Goal: Information Seeking & Learning: Check status

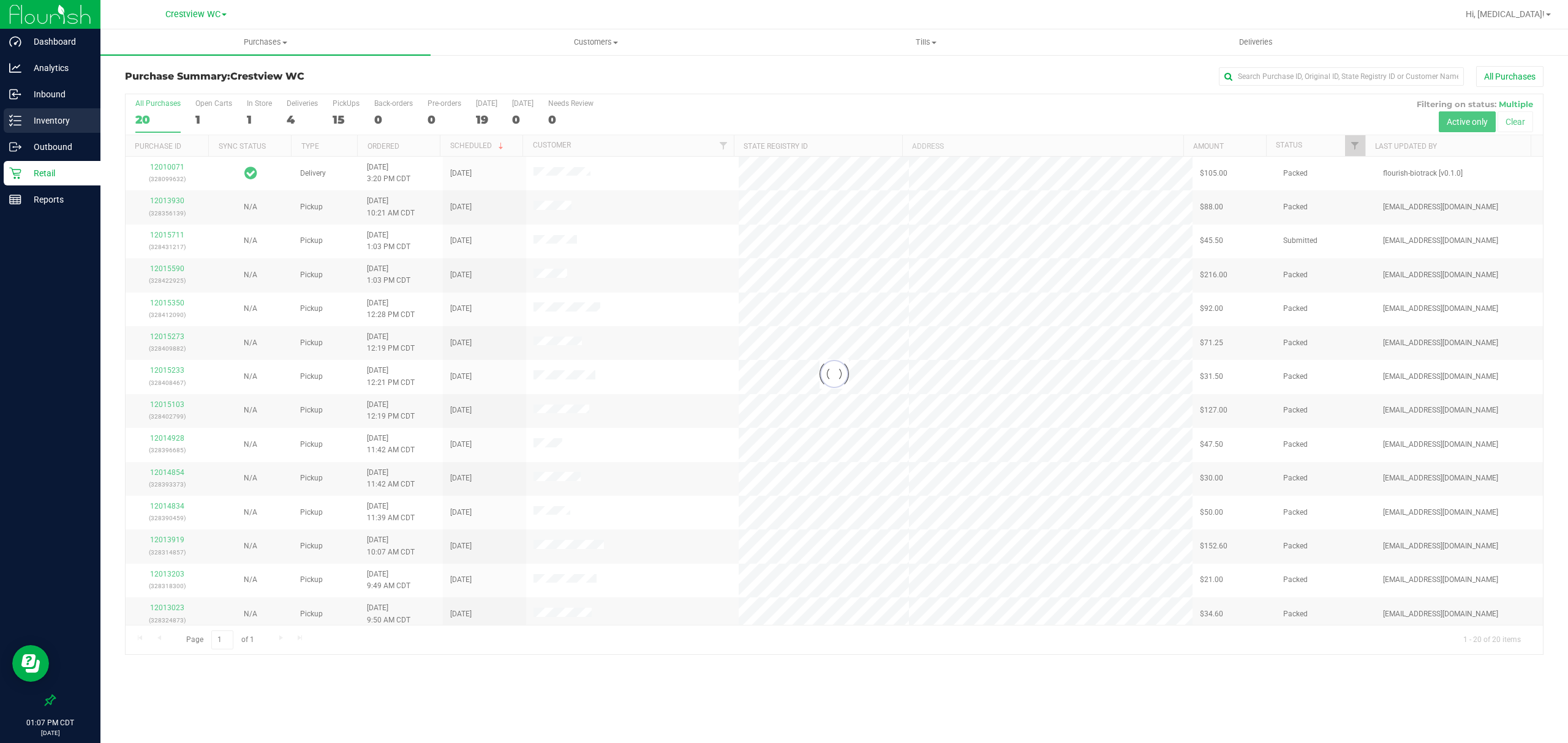
click at [45, 131] on div "Inventory" at bounding box center [52, 120] width 97 height 24
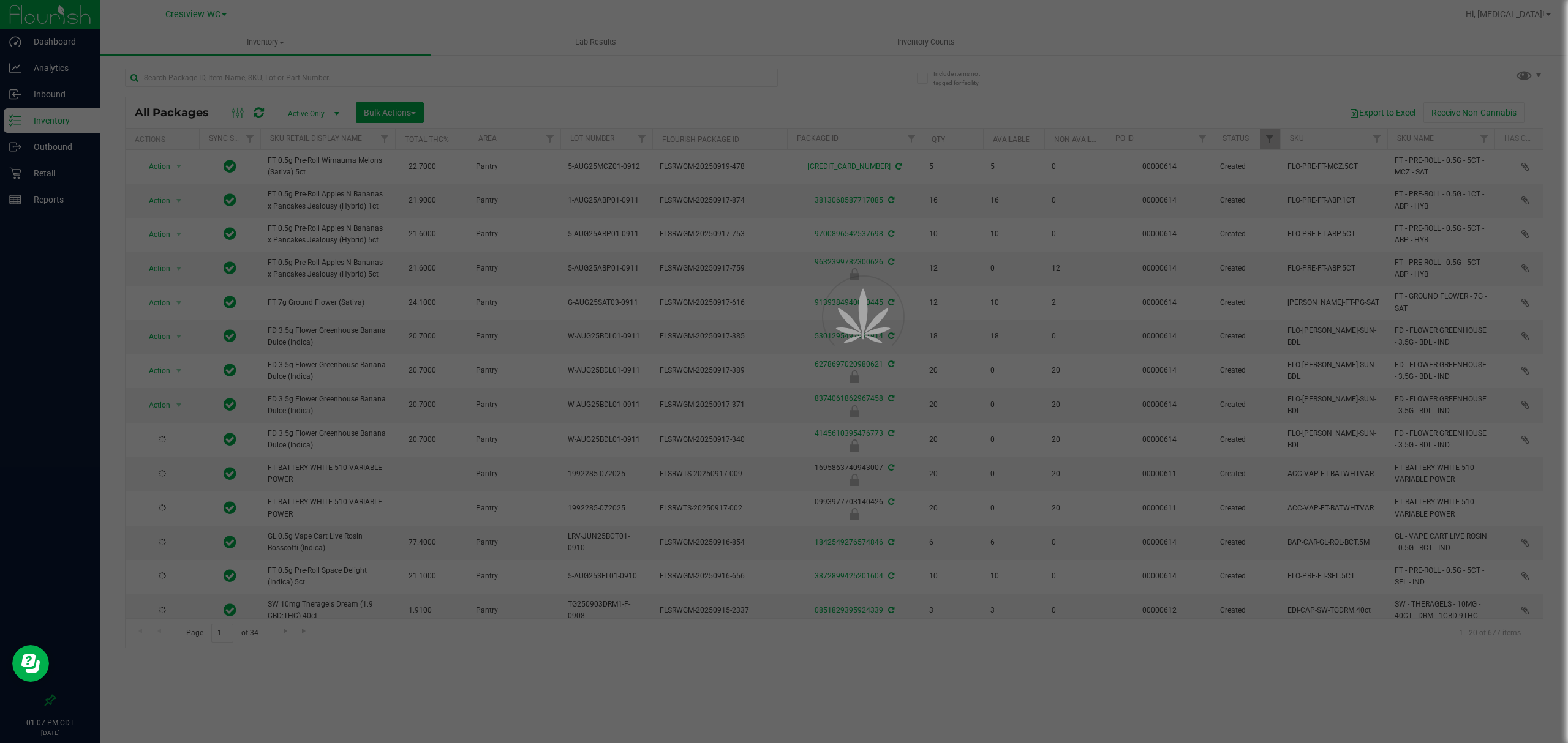
click at [258, 71] on div at bounding box center [784, 372] width 1568 height 743
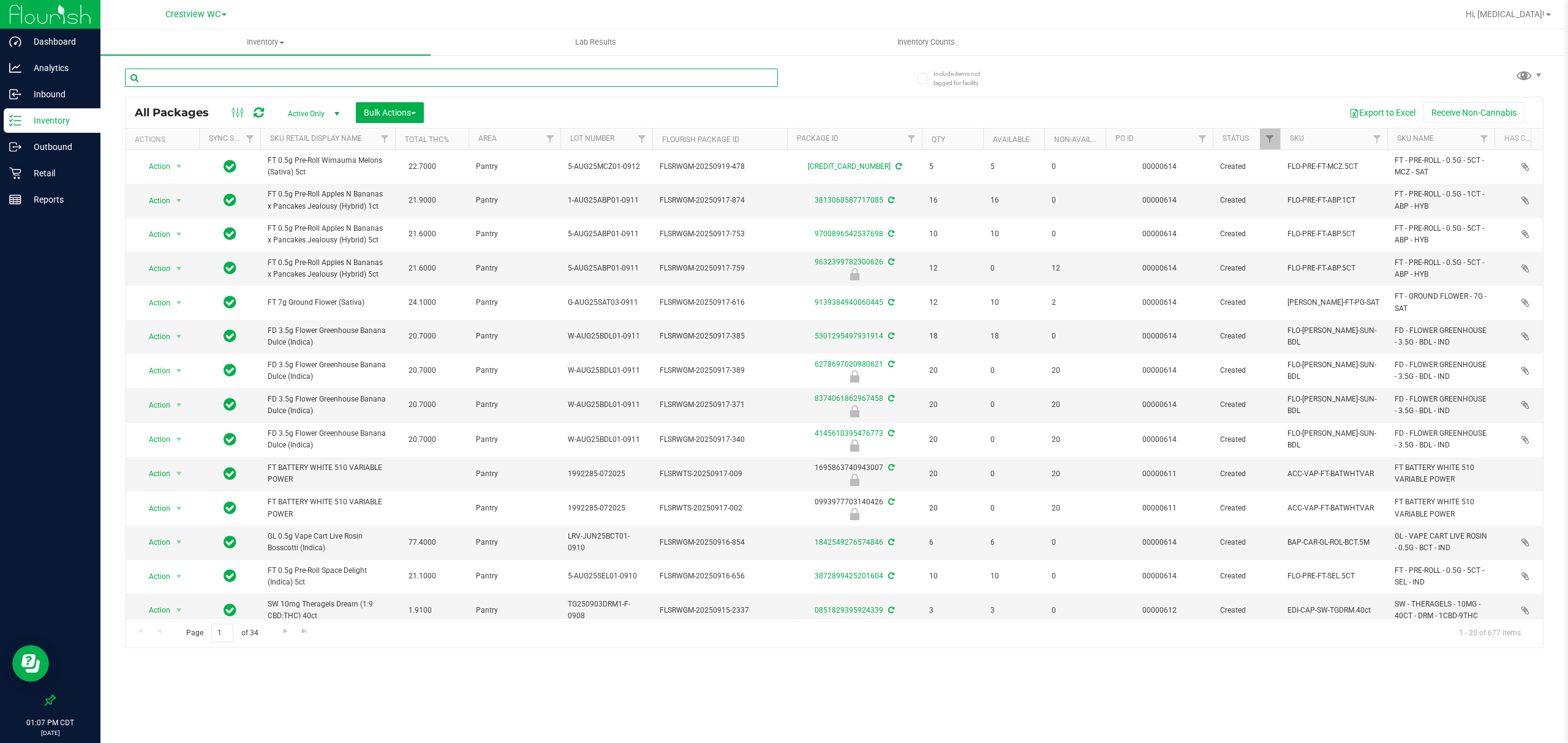
click at [250, 76] on input "text" at bounding box center [451, 78] width 653 height 18
type input "a"
type input "s"
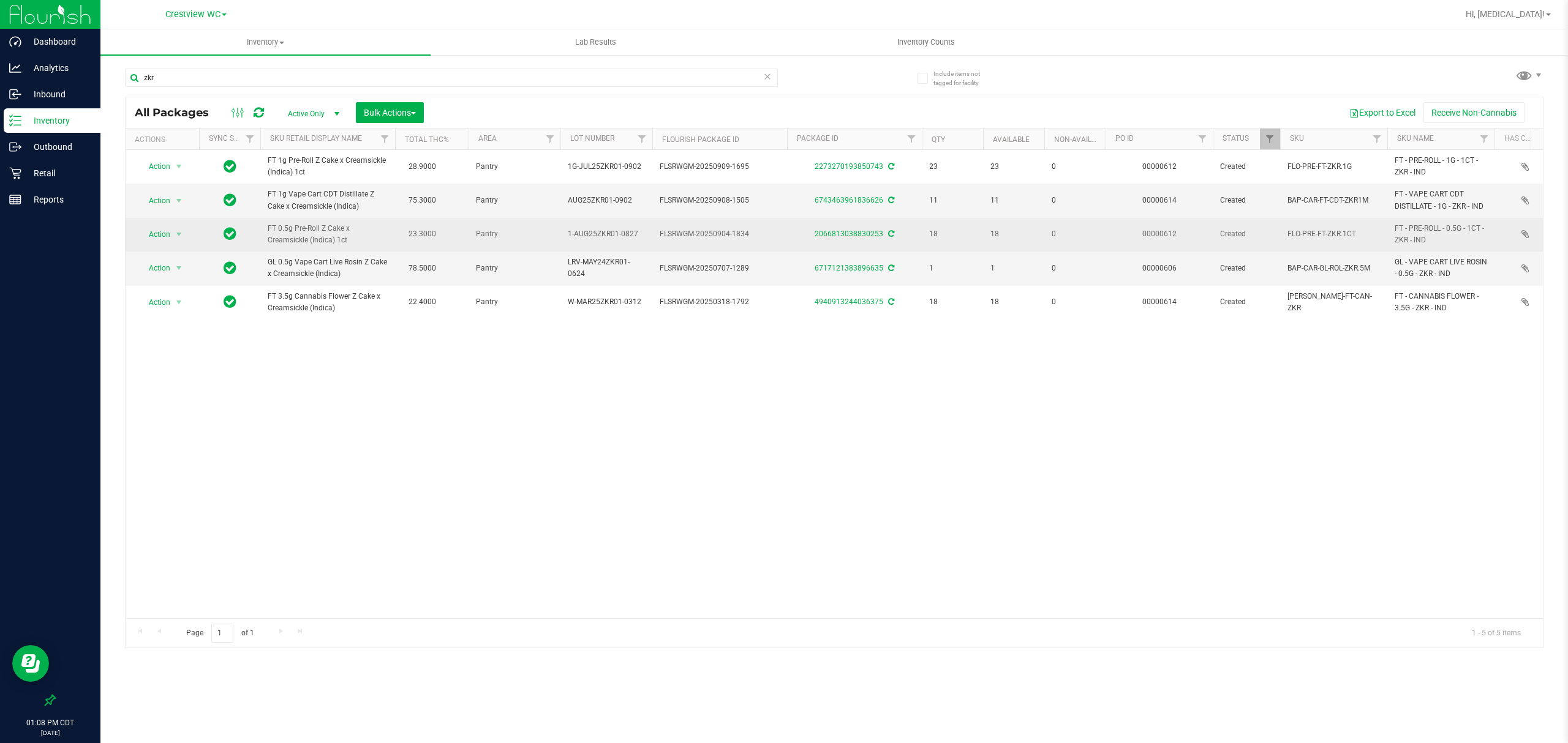
click at [615, 234] on span "1-AUG25ZKR01-0827" at bounding box center [606, 234] width 77 height 12
copy tr "1-AUG25ZKR01-0827"
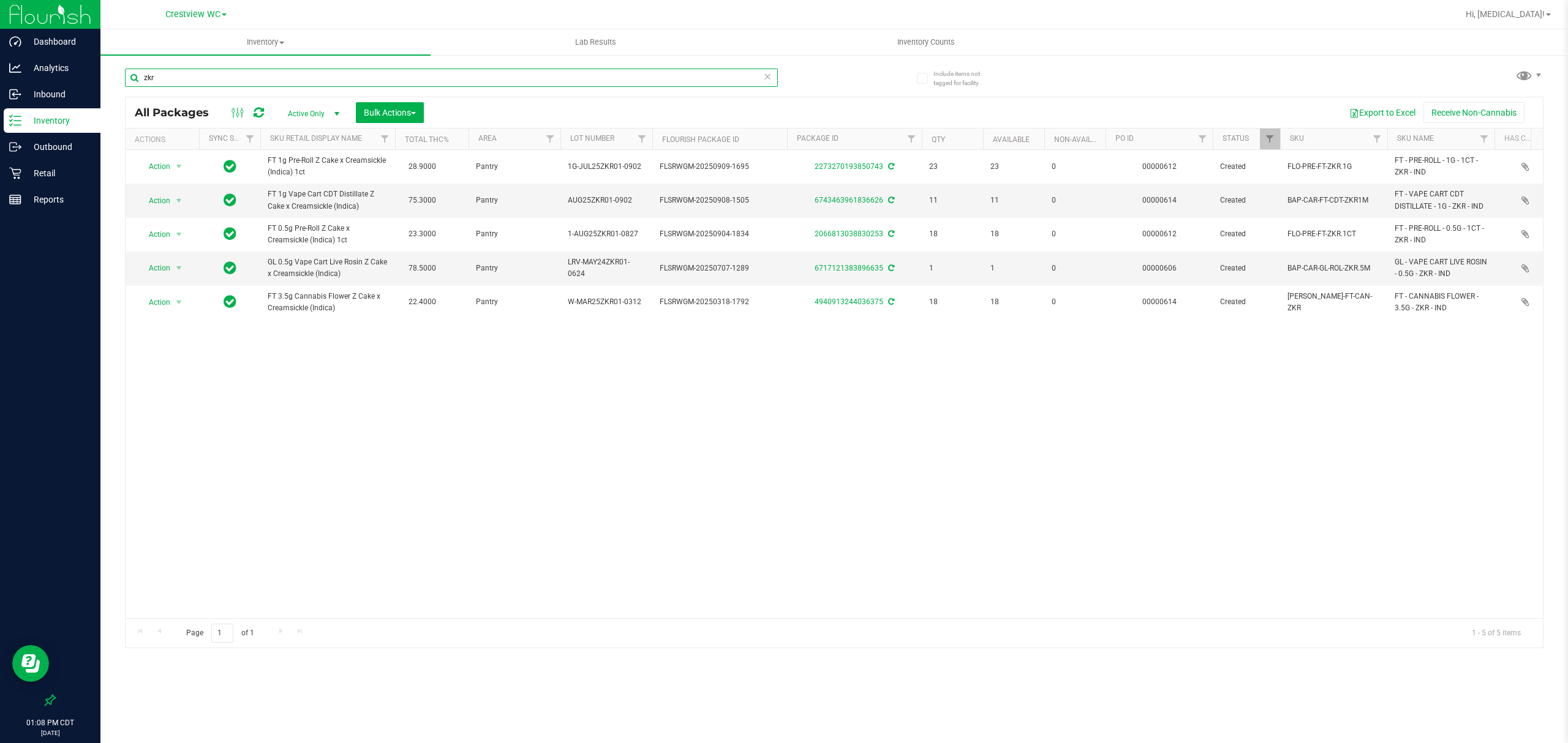
click at [363, 86] on input "zkr" at bounding box center [451, 78] width 653 height 18
click at [360, 82] on input "zkr" at bounding box center [451, 78] width 653 height 18
click at [363, 82] on input "zkr" at bounding box center [451, 78] width 653 height 18
type input "abp"
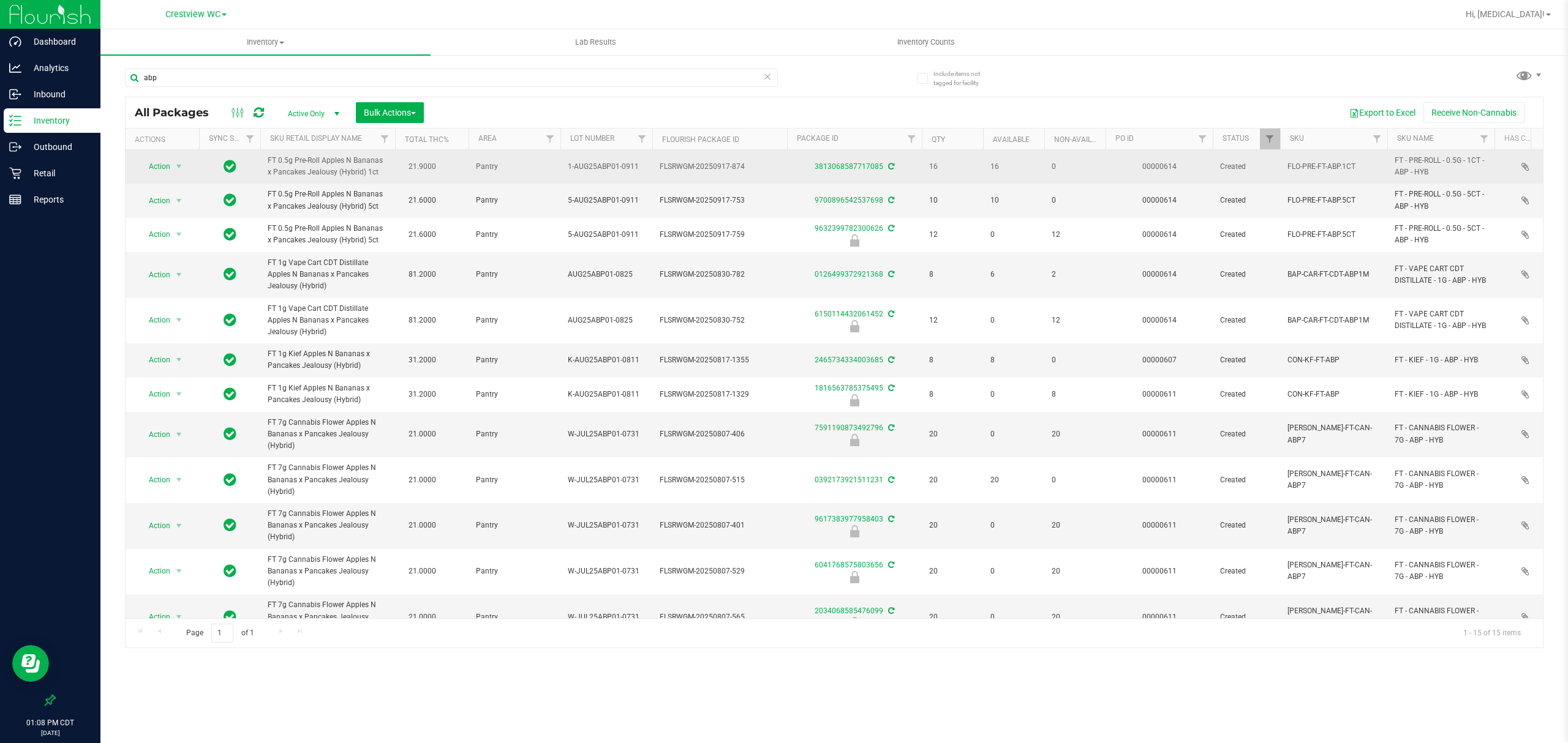
click at [606, 171] on span "1-AUG25ABP01-0911" at bounding box center [606, 167] width 77 height 12
copy tr "1-AUG25ABP01-0911"
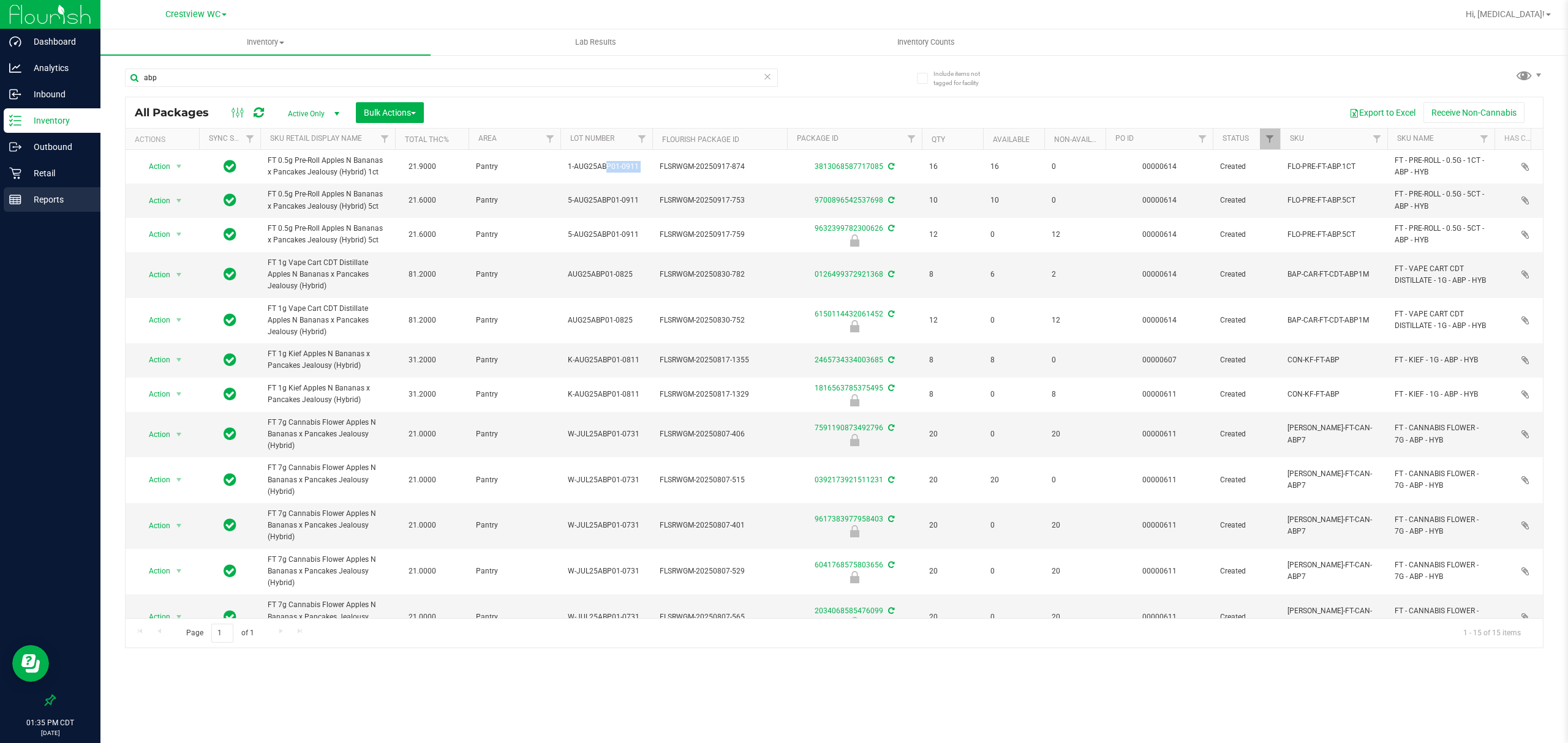
click at [46, 193] on p "Reports" at bounding box center [58, 200] width 74 height 15
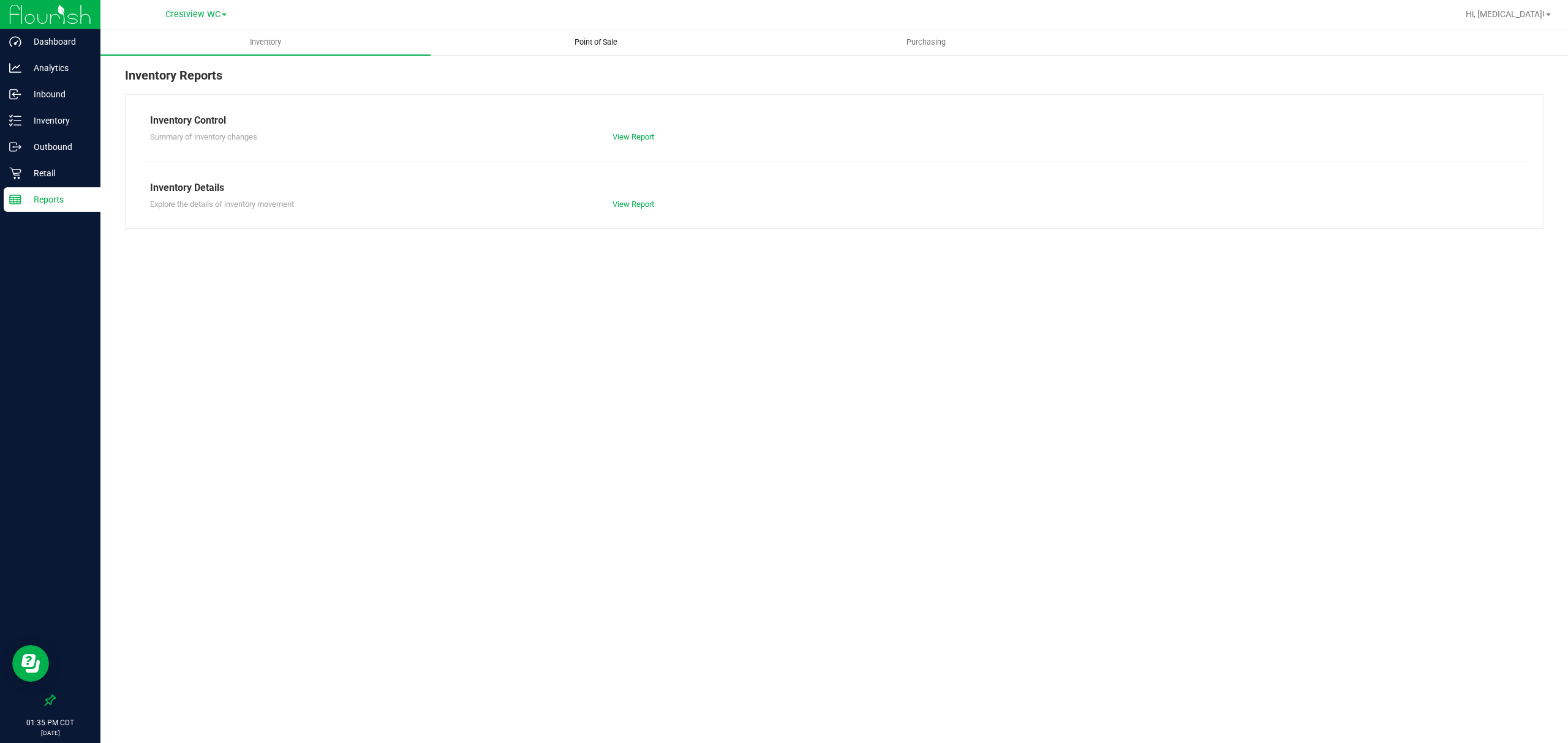
click at [598, 43] on span "Point of Sale" at bounding box center [596, 42] width 76 height 11
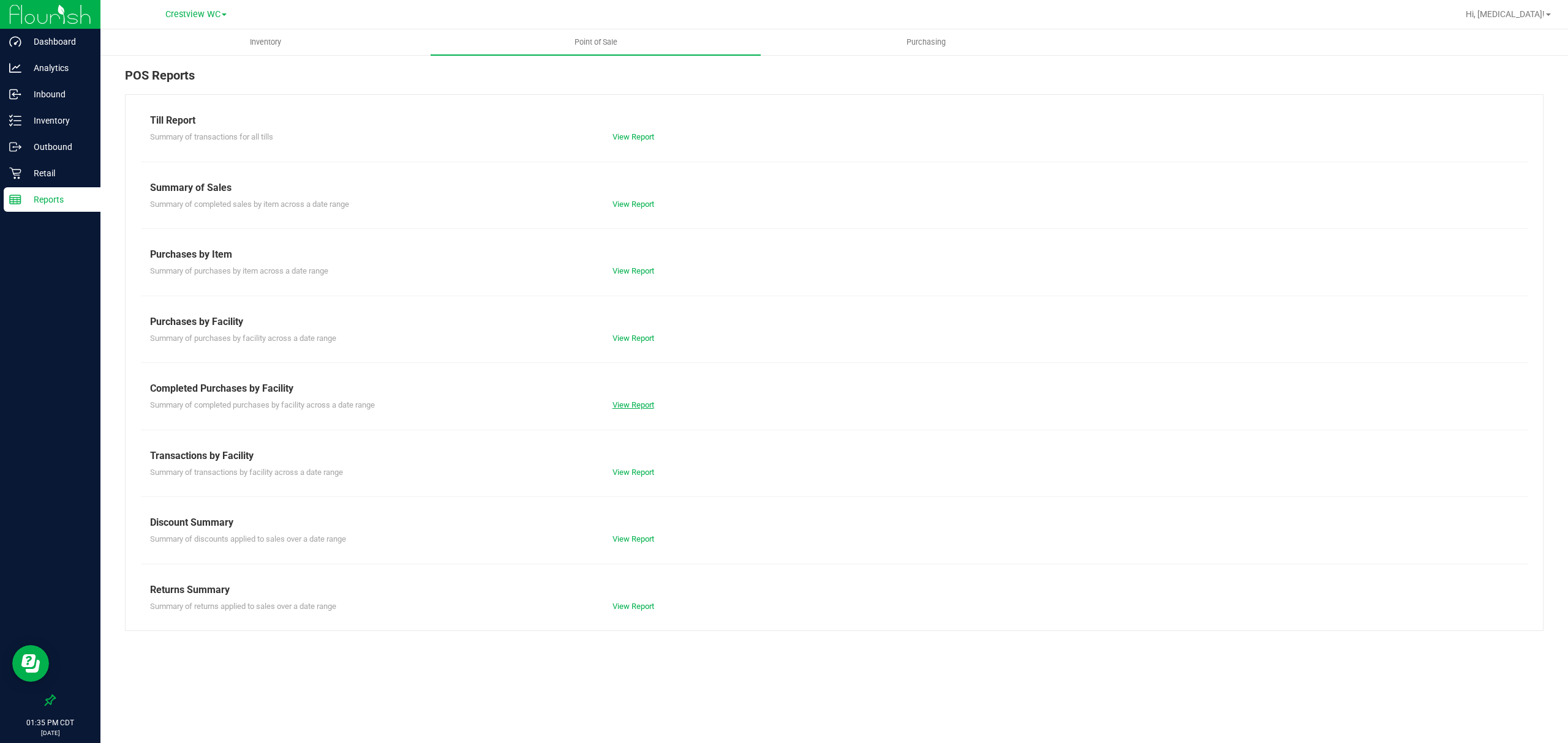
click at [638, 410] on link "View Report" at bounding box center [633, 405] width 42 height 9
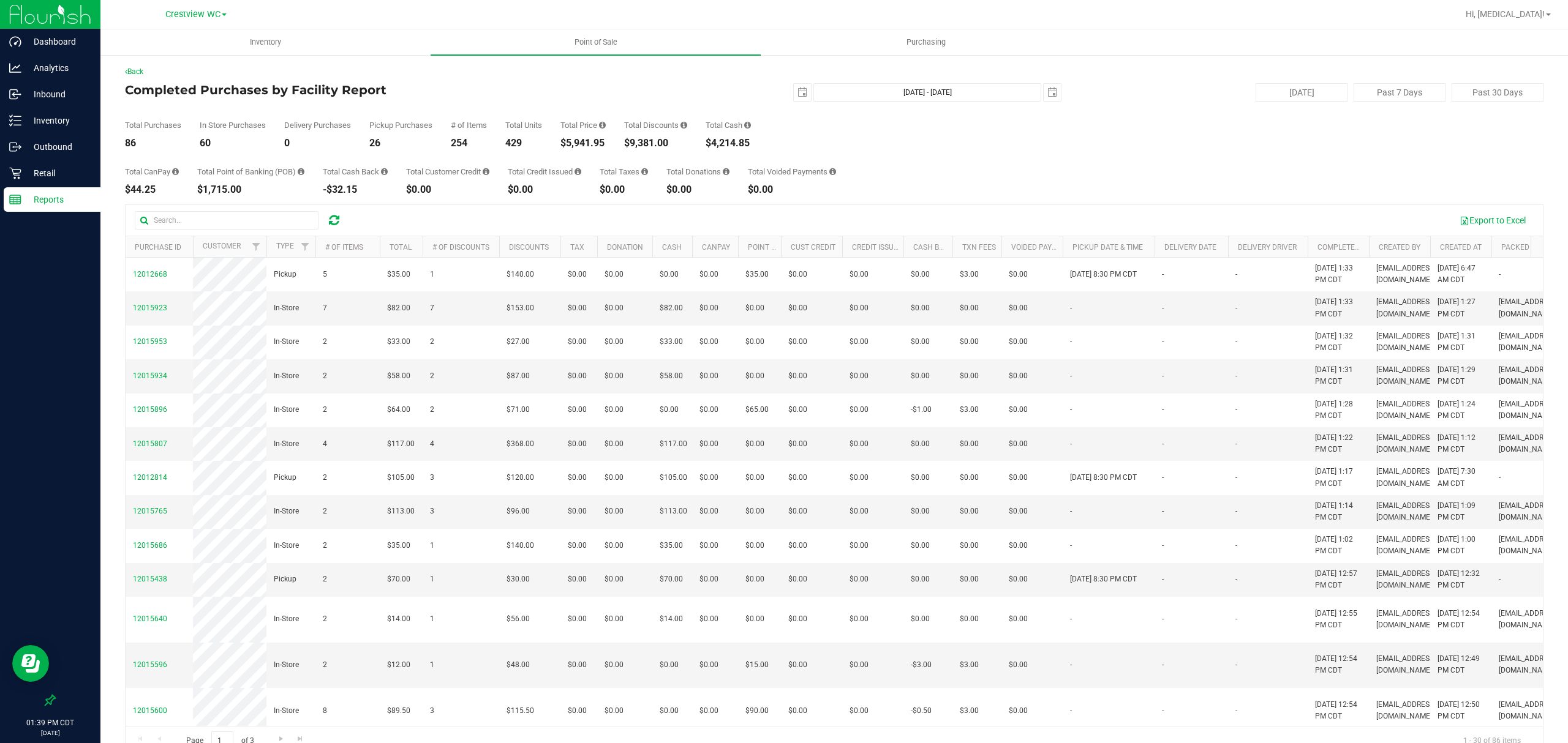
click at [1107, 195] on div "Back Completed Purchases by Facility Report [DATE] [DATE] - [DATE] [DATE] [DATE…" at bounding box center [834, 411] width 1418 height 690
click at [38, 176] on p "Retail" at bounding box center [58, 174] width 74 height 15
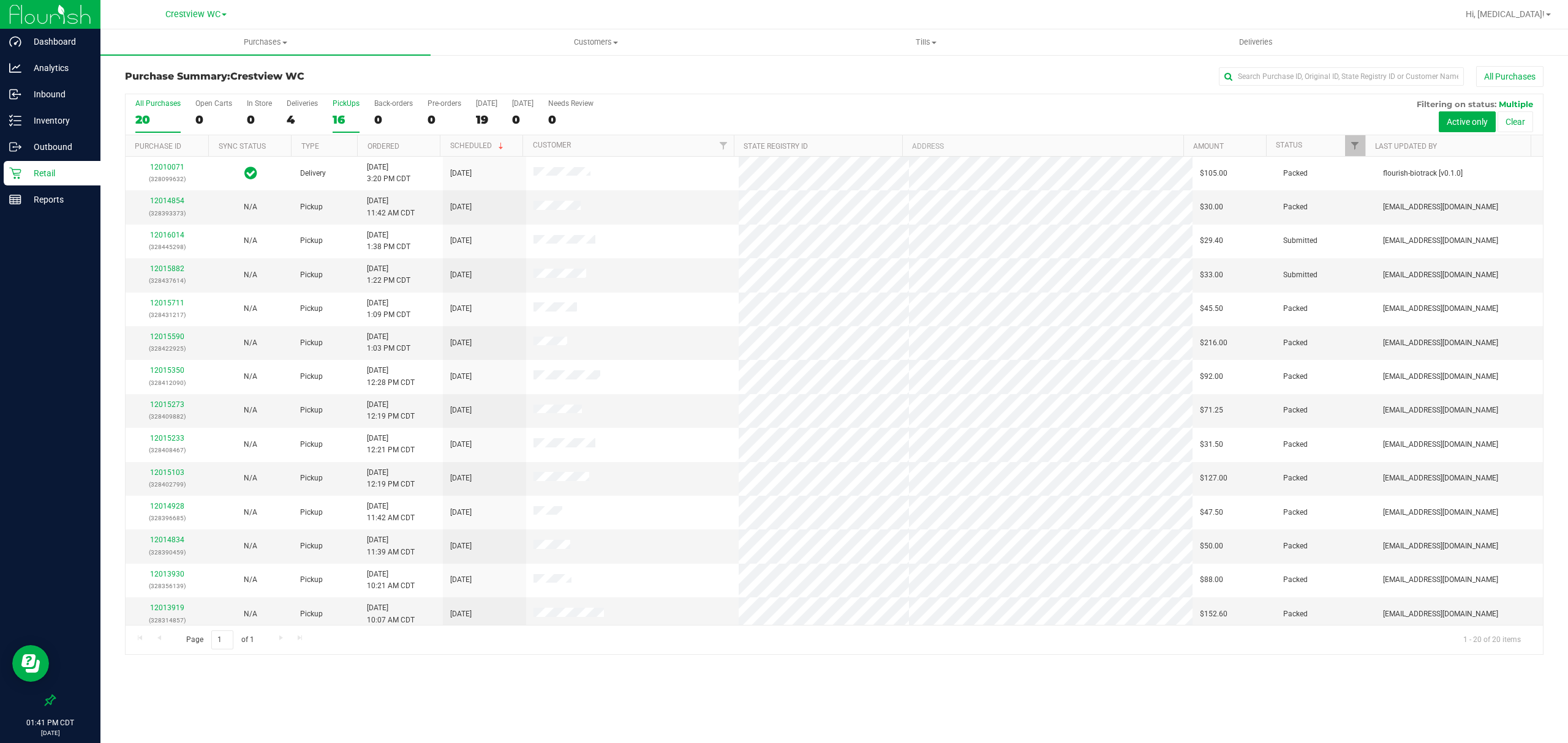
click at [338, 109] on label "PickUps 16" at bounding box center [346, 116] width 27 height 33
click at [0, 0] on input "PickUps 16" at bounding box center [0, 0] width 0 height 0
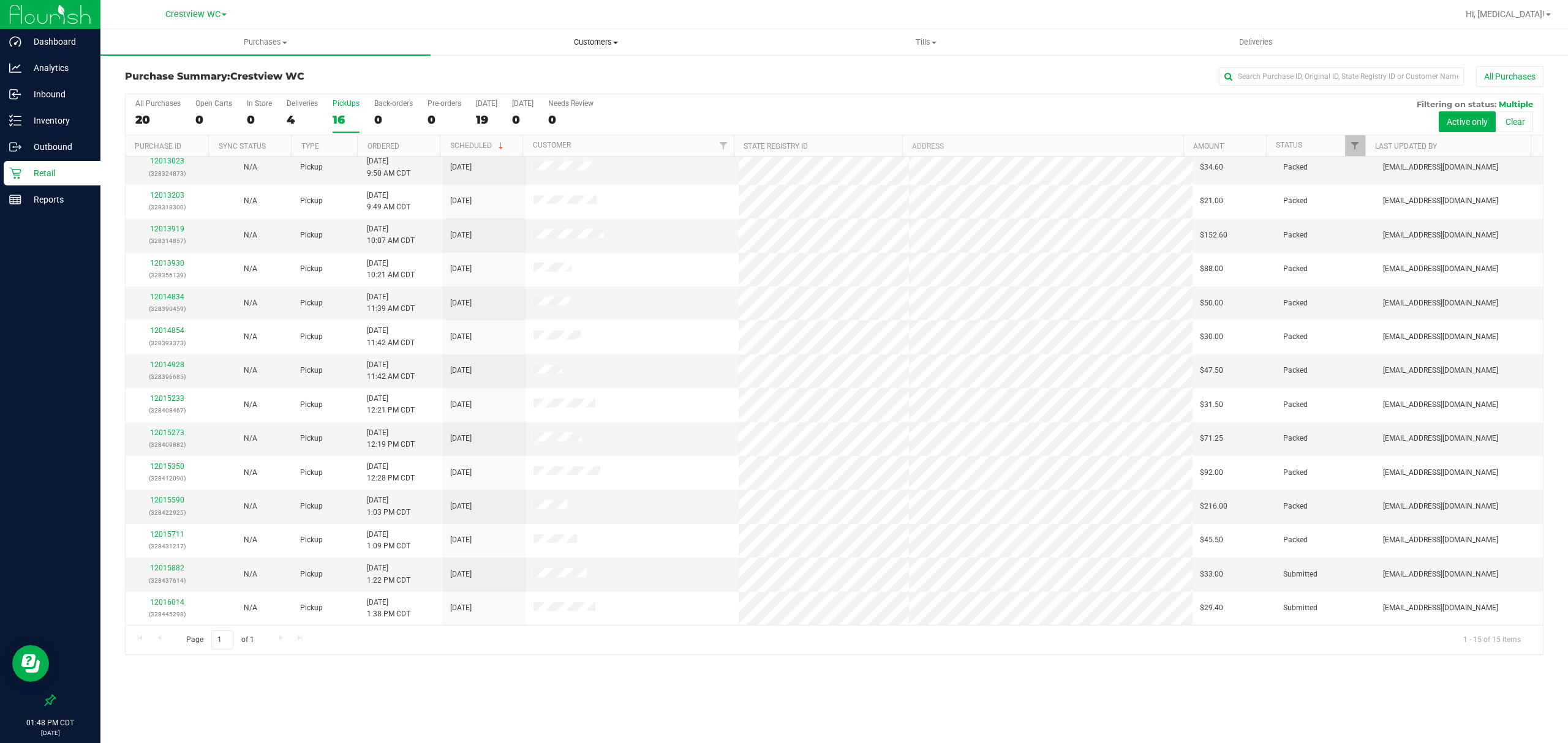
click at [588, 45] on span "Customers" at bounding box center [595, 42] width 329 height 11
click at [499, 69] on span "All customers" at bounding box center [475, 73] width 88 height 10
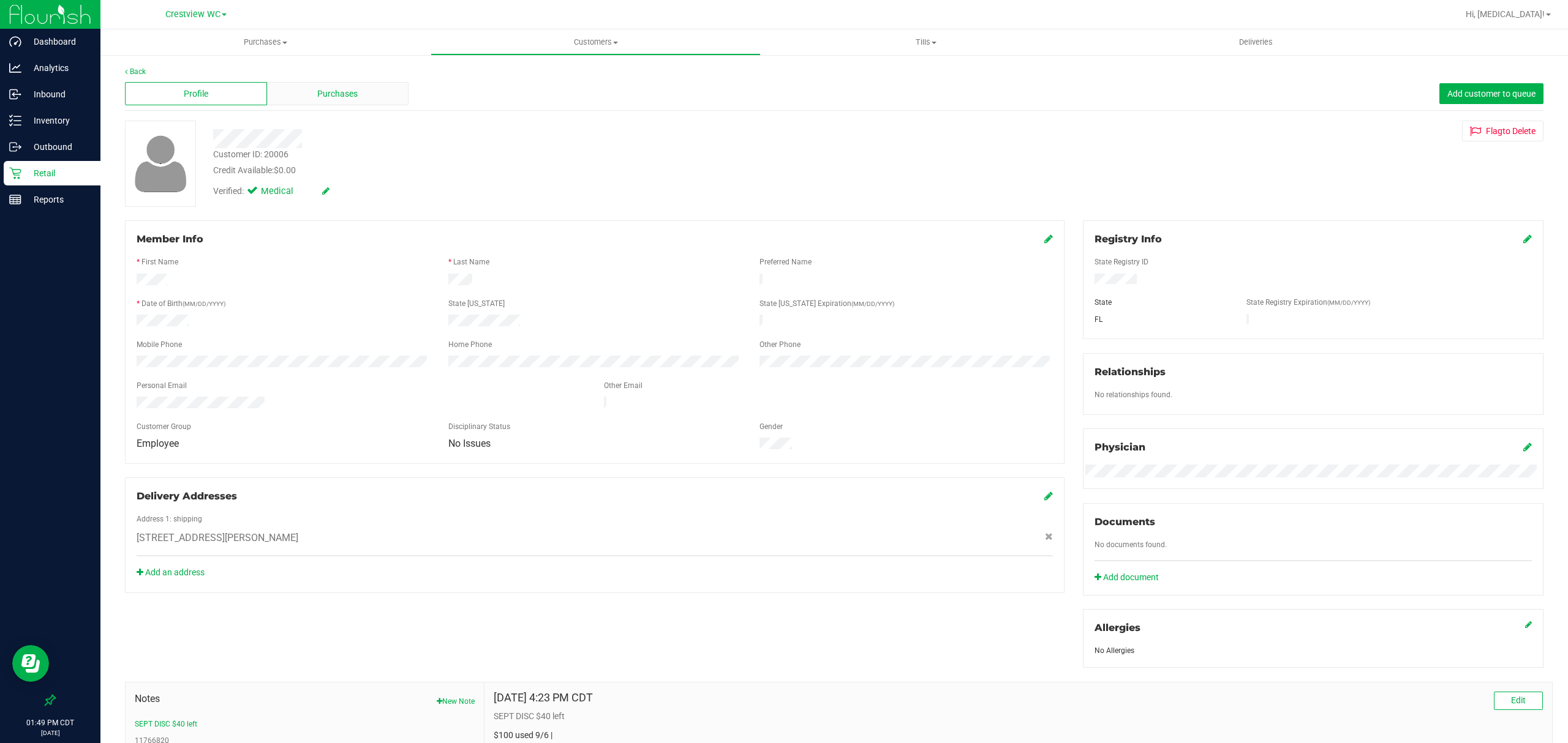
click at [327, 97] on span "Purchases" at bounding box center [337, 94] width 40 height 13
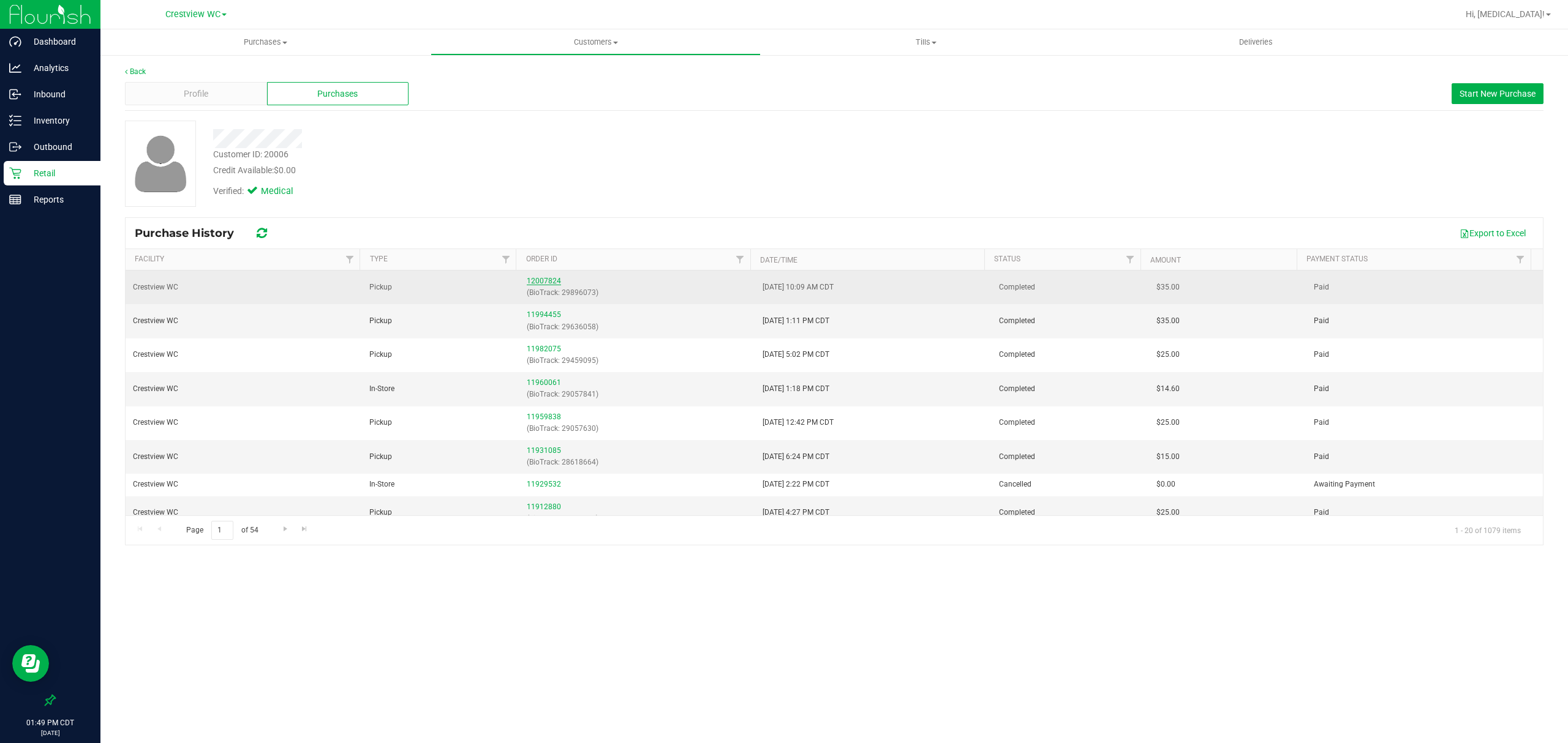
click at [551, 282] on link "12007824" at bounding box center [544, 281] width 34 height 9
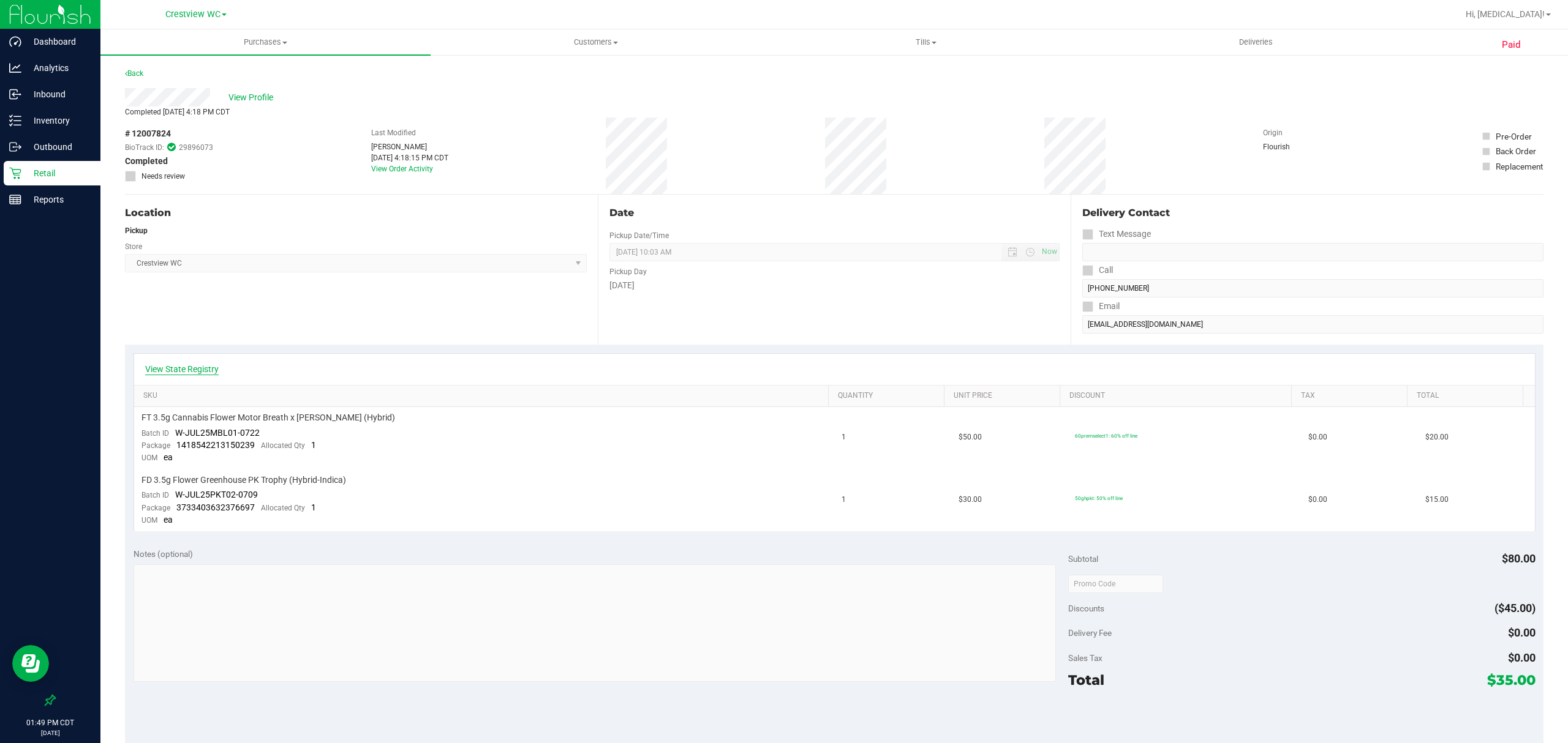
click at [174, 374] on link "View State Registry" at bounding box center [182, 369] width 74 height 12
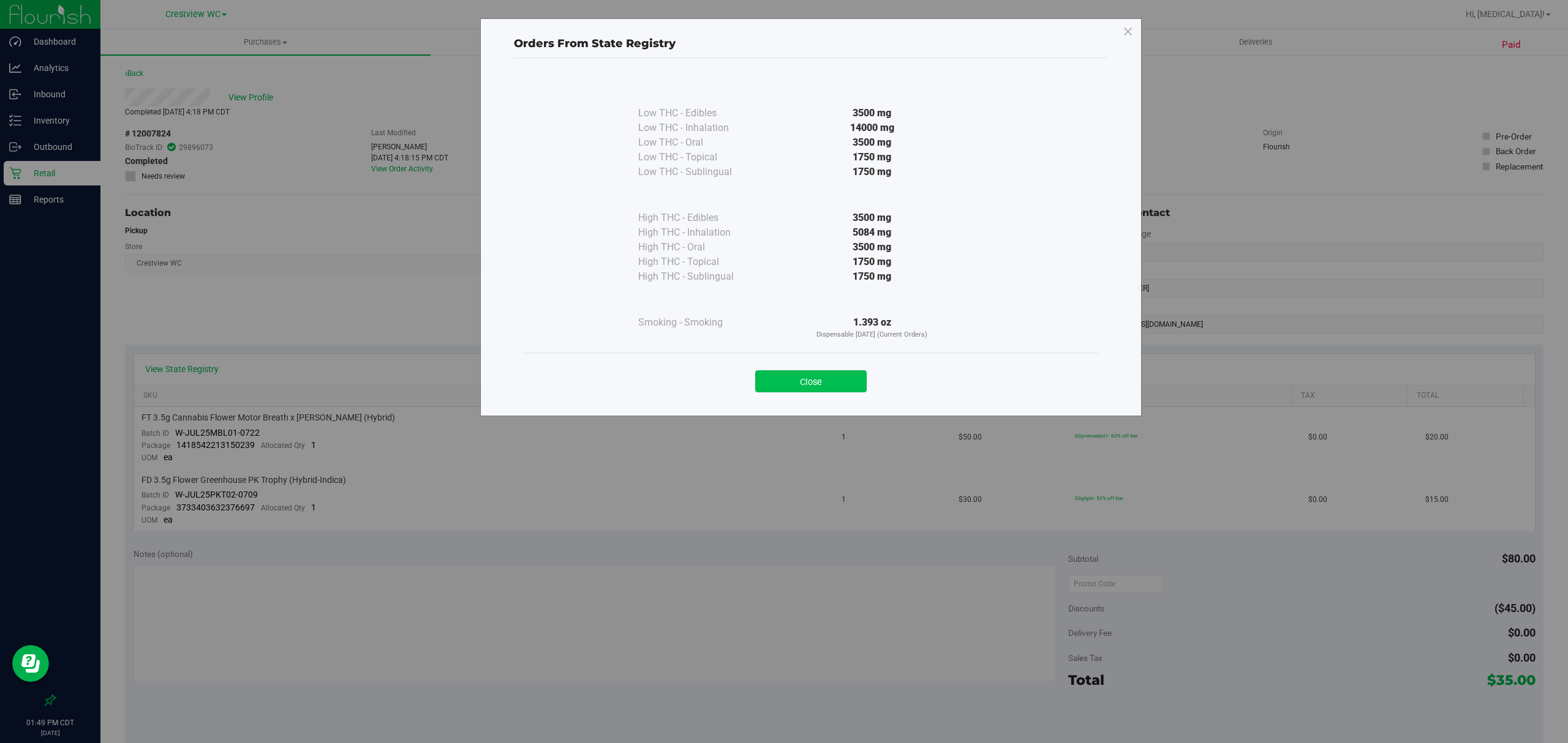
click at [844, 385] on button "Close" at bounding box center [811, 381] width 112 height 22
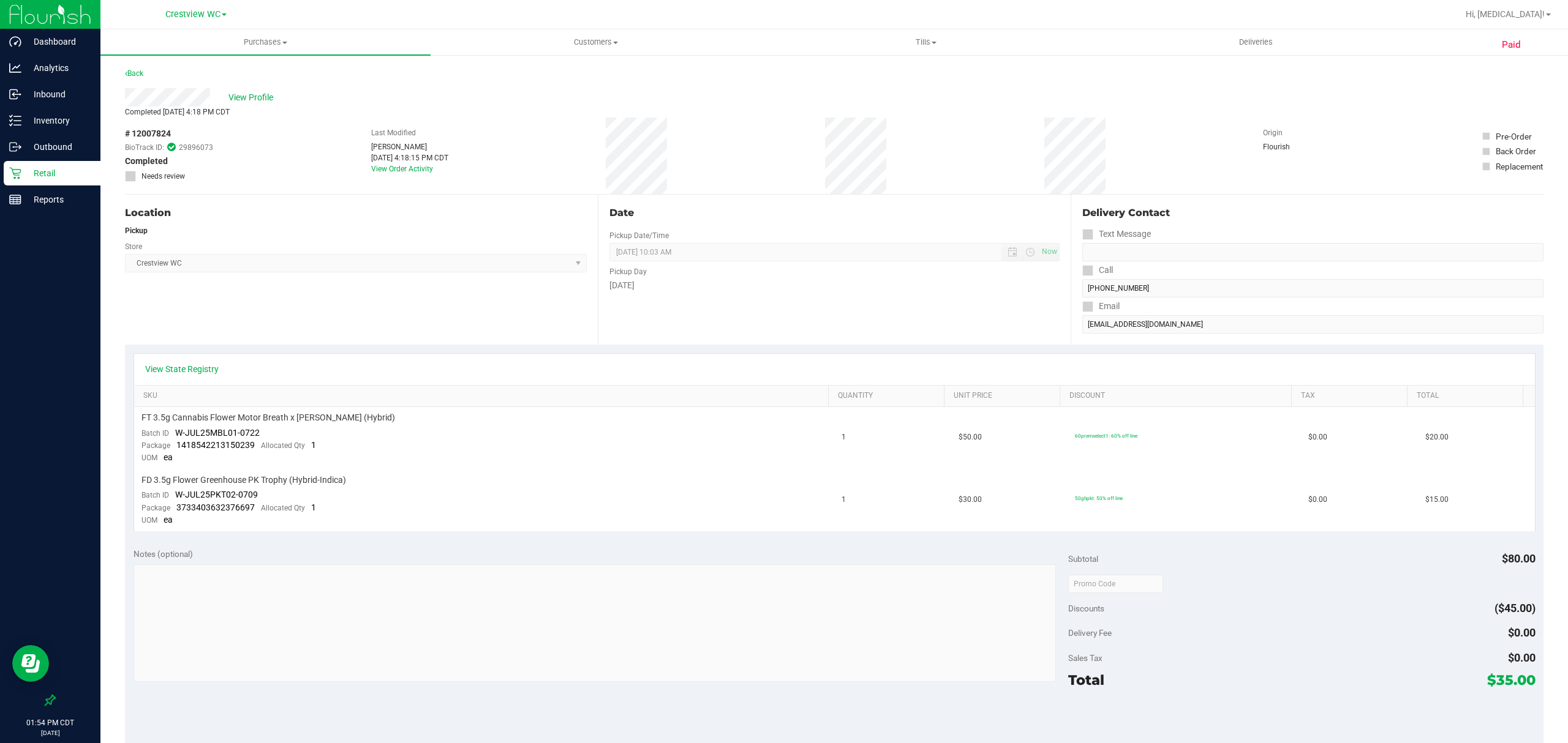
click at [45, 176] on p "Retail" at bounding box center [58, 174] width 74 height 15
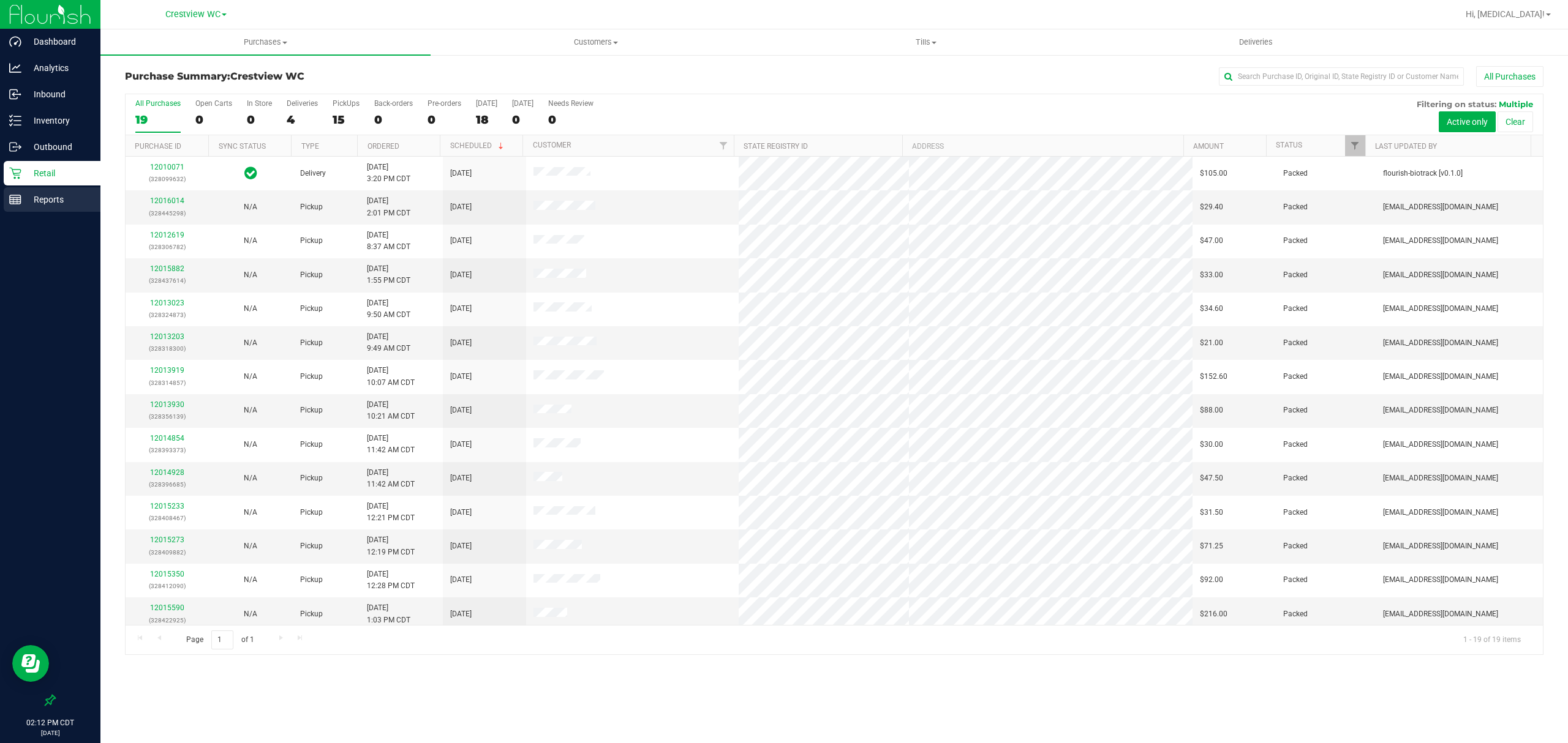
click at [64, 193] on p "Reports" at bounding box center [58, 200] width 74 height 15
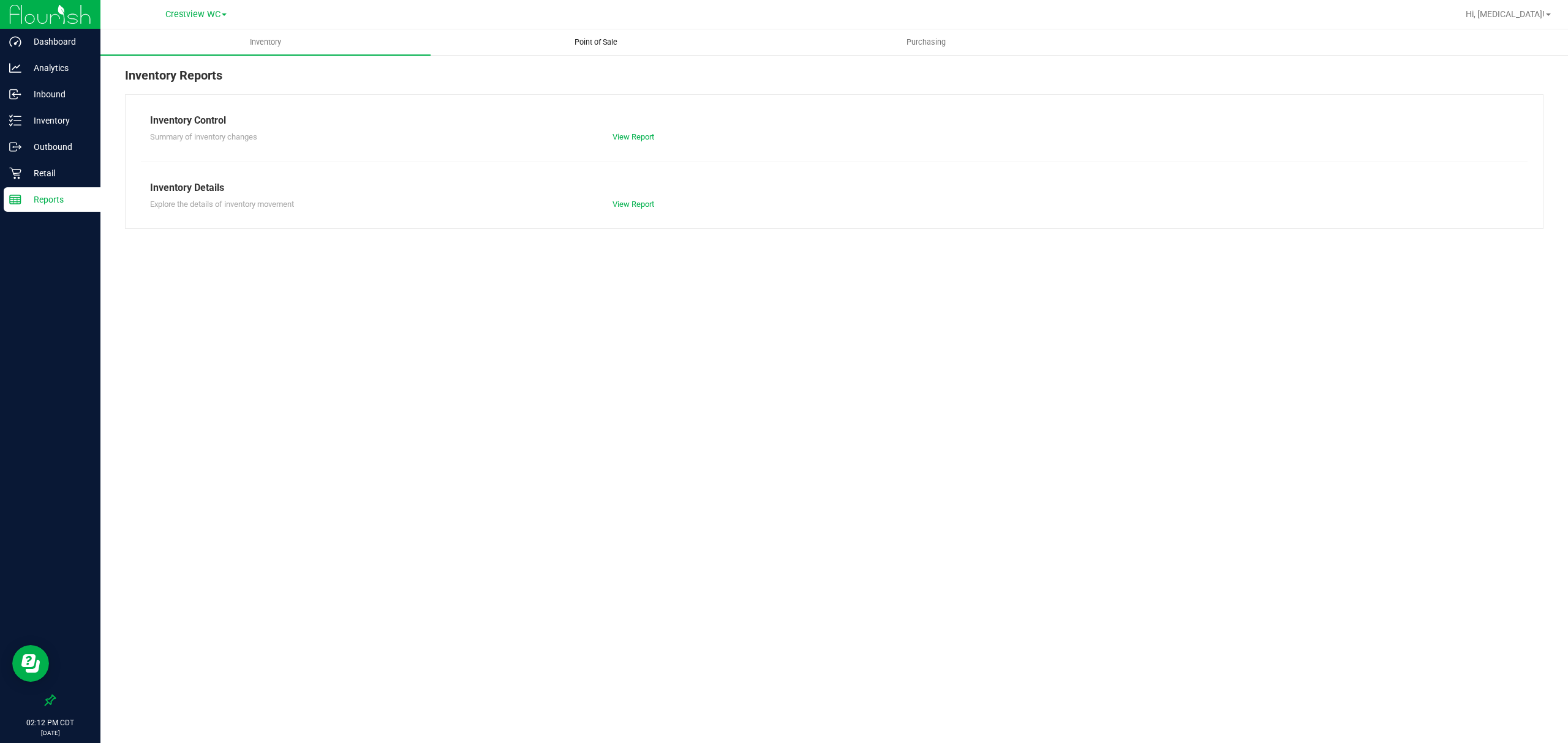
click at [603, 45] on span "Point of Sale" at bounding box center [596, 42] width 76 height 11
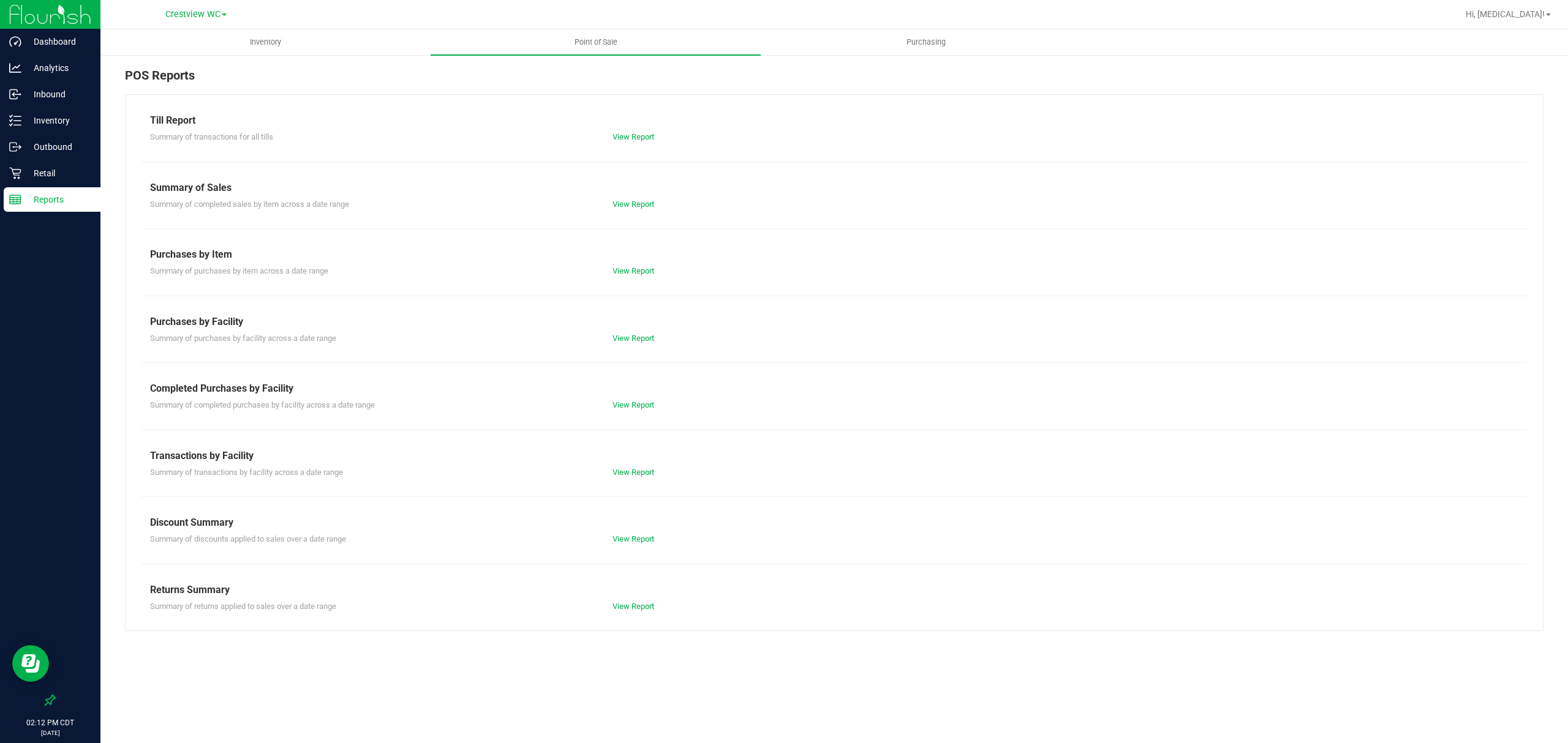
click at [638, 397] on div "Summary of completed purchases by facility across a date range View Report" at bounding box center [834, 403] width 1386 height 15
click at [637, 405] on link "View Report" at bounding box center [633, 405] width 42 height 9
